Goal: Task Accomplishment & Management: Use online tool/utility

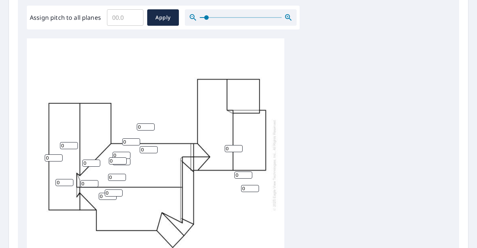
drag, startPoint x: 200, startPoint y: 20, endPoint x: 206, endPoint y: 22, distance: 6.3
click at [206, 20] on span at bounding box center [206, 17] width 4 height 4
click at [117, 21] on input "Assign pitch to all planes" at bounding box center [125, 17] width 37 height 21
click at [134, 16] on input "0.1" at bounding box center [125, 17] width 37 height 21
click at [134, 16] on input "0.2" at bounding box center [125, 17] width 37 height 21
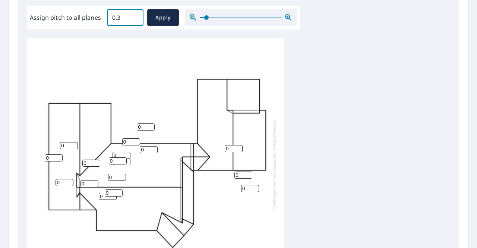
click at [134, 16] on input "0.3" at bounding box center [125, 17] width 37 height 21
click at [134, 16] on input "0.4" at bounding box center [125, 17] width 37 height 21
click at [134, 16] on input "0.5" at bounding box center [125, 17] width 37 height 21
click at [134, 16] on input "0.6" at bounding box center [125, 17] width 37 height 21
click at [134, 16] on input "0.7" at bounding box center [125, 17] width 37 height 21
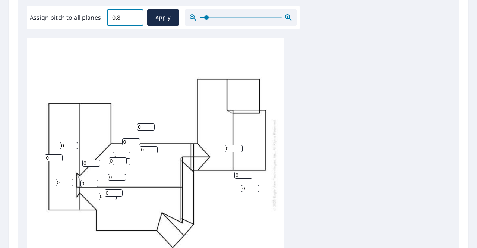
click at [134, 16] on input "0.8" at bounding box center [125, 17] width 37 height 21
click at [134, 16] on input "0.9" at bounding box center [125, 17] width 37 height 21
click at [134, 16] on input "1" at bounding box center [125, 17] width 37 height 21
click at [134, 16] on input "1.1" at bounding box center [125, 17] width 37 height 21
click at [134, 16] on input "1.2" at bounding box center [125, 17] width 37 height 21
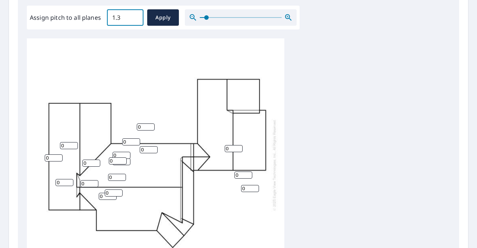
click at [134, 16] on input "1.3" at bounding box center [125, 17] width 37 height 21
click at [134, 16] on input "1.4" at bounding box center [125, 17] width 37 height 21
click at [134, 16] on input "1.5" at bounding box center [125, 17] width 37 height 21
click at [134, 16] on input "1.6" at bounding box center [125, 17] width 37 height 21
click at [134, 16] on input "1.7" at bounding box center [125, 17] width 37 height 21
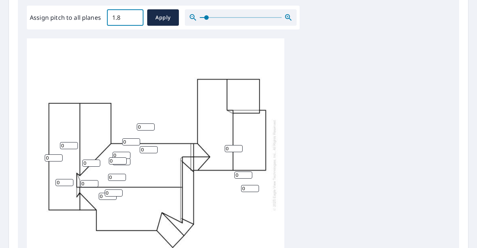
click at [134, 16] on input "1.8" at bounding box center [125, 17] width 37 height 21
click at [134, 16] on input "1.9" at bounding box center [125, 17] width 37 height 21
click at [134, 16] on input "2" at bounding box center [125, 17] width 37 height 21
click at [134, 16] on input "2.1" at bounding box center [125, 17] width 37 height 21
click at [134, 16] on input "2.2" at bounding box center [125, 17] width 37 height 21
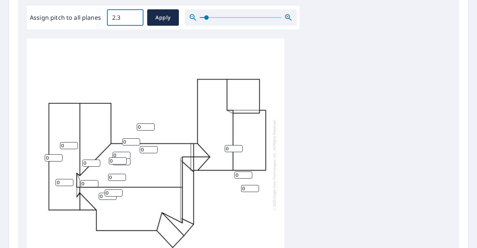
click at [134, 16] on input "2.3" at bounding box center [125, 17] width 37 height 21
click at [134, 16] on input "2.4" at bounding box center [125, 17] width 37 height 21
click at [134, 16] on input "2.5" at bounding box center [125, 17] width 37 height 21
click at [134, 16] on input "2.6" at bounding box center [125, 17] width 37 height 21
click at [134, 16] on input "2.7" at bounding box center [125, 17] width 37 height 21
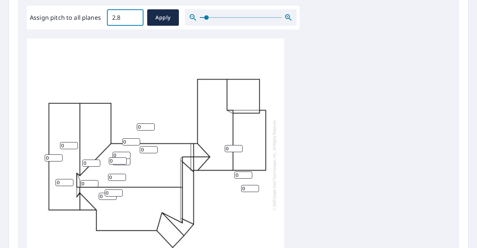
click at [134, 16] on input "2.8" at bounding box center [125, 17] width 37 height 21
click at [134, 16] on input "2.9" at bounding box center [125, 17] width 37 height 21
click at [134, 16] on input "3" at bounding box center [125, 17] width 37 height 21
click at [134, 16] on input "3.1" at bounding box center [125, 17] width 37 height 21
click at [134, 16] on input "3.2" at bounding box center [125, 17] width 37 height 21
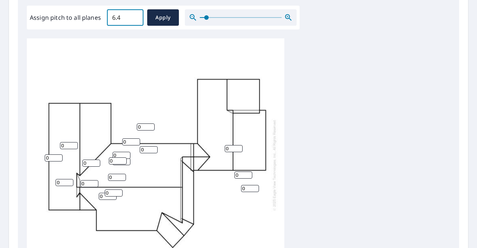
click at [134, 16] on input "6.4" at bounding box center [125, 17] width 37 height 21
click at [134, 16] on input "6.5" at bounding box center [125, 17] width 37 height 21
click at [134, 16] on input "6.6" at bounding box center [125, 17] width 37 height 21
click at [134, 16] on input "6.7" at bounding box center [125, 17] width 37 height 21
click at [134, 16] on input "6.8" at bounding box center [125, 17] width 37 height 21
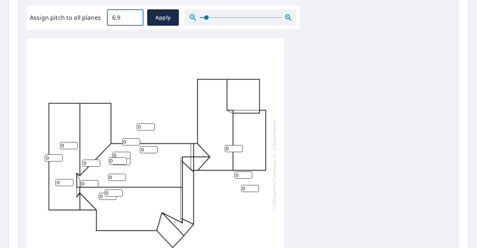
click at [134, 16] on input "6.9" at bounding box center [125, 17] width 37 height 21
click at [134, 16] on input "7" at bounding box center [125, 17] width 37 height 21
click at [134, 16] on input "7.1" at bounding box center [125, 17] width 37 height 21
click at [134, 16] on input "7.2" at bounding box center [125, 17] width 37 height 21
click at [134, 16] on input "7.3" at bounding box center [125, 17] width 37 height 21
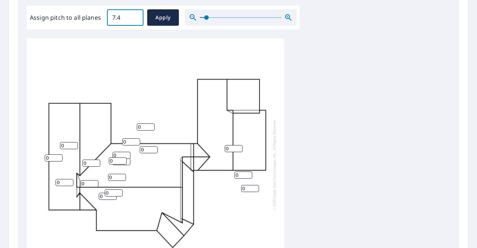
click at [134, 16] on input "7.4" at bounding box center [125, 17] width 37 height 21
click at [134, 16] on input "7.5" at bounding box center [125, 17] width 37 height 21
click at [134, 16] on input "7.6" at bounding box center [125, 17] width 37 height 21
click at [134, 16] on input "7.7" at bounding box center [125, 17] width 37 height 21
click at [134, 16] on input "7.8" at bounding box center [125, 17] width 37 height 21
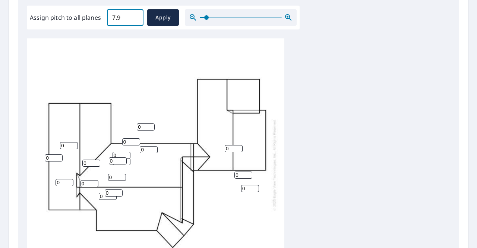
click at [134, 16] on input "7.9" at bounding box center [125, 17] width 37 height 21
type input "8"
click at [134, 16] on input "8" at bounding box center [125, 17] width 37 height 21
click at [162, 19] on span "Apply" at bounding box center [163, 17] width 20 height 9
type input "8"
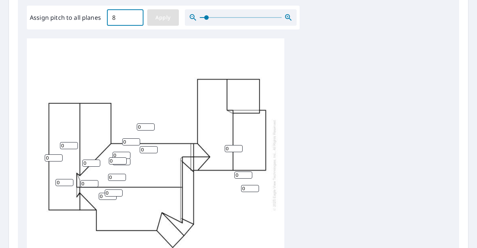
type input "8"
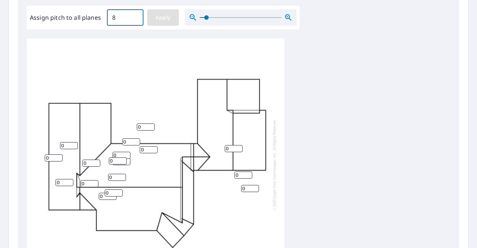
type input "8"
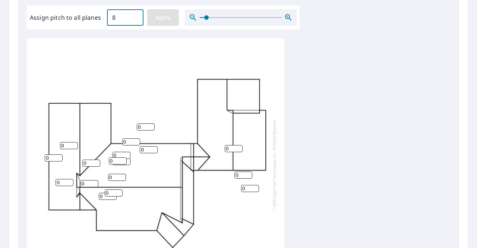
type input "8"
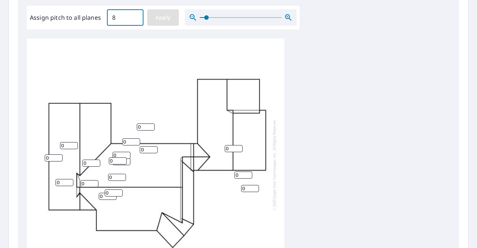
type input "8"
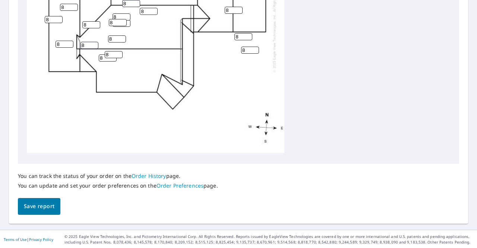
scroll to position [342, 0]
click at [38, 211] on button "Save report" at bounding box center [39, 206] width 43 height 17
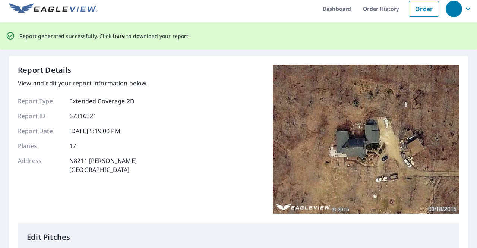
scroll to position [0, 0]
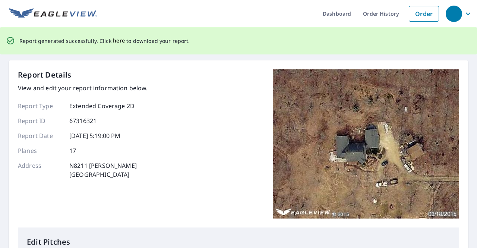
click at [116, 43] on span "here" at bounding box center [119, 40] width 12 height 9
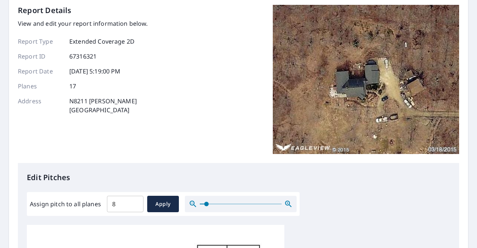
scroll to position [10, 0]
